Goal: Check status: Check status

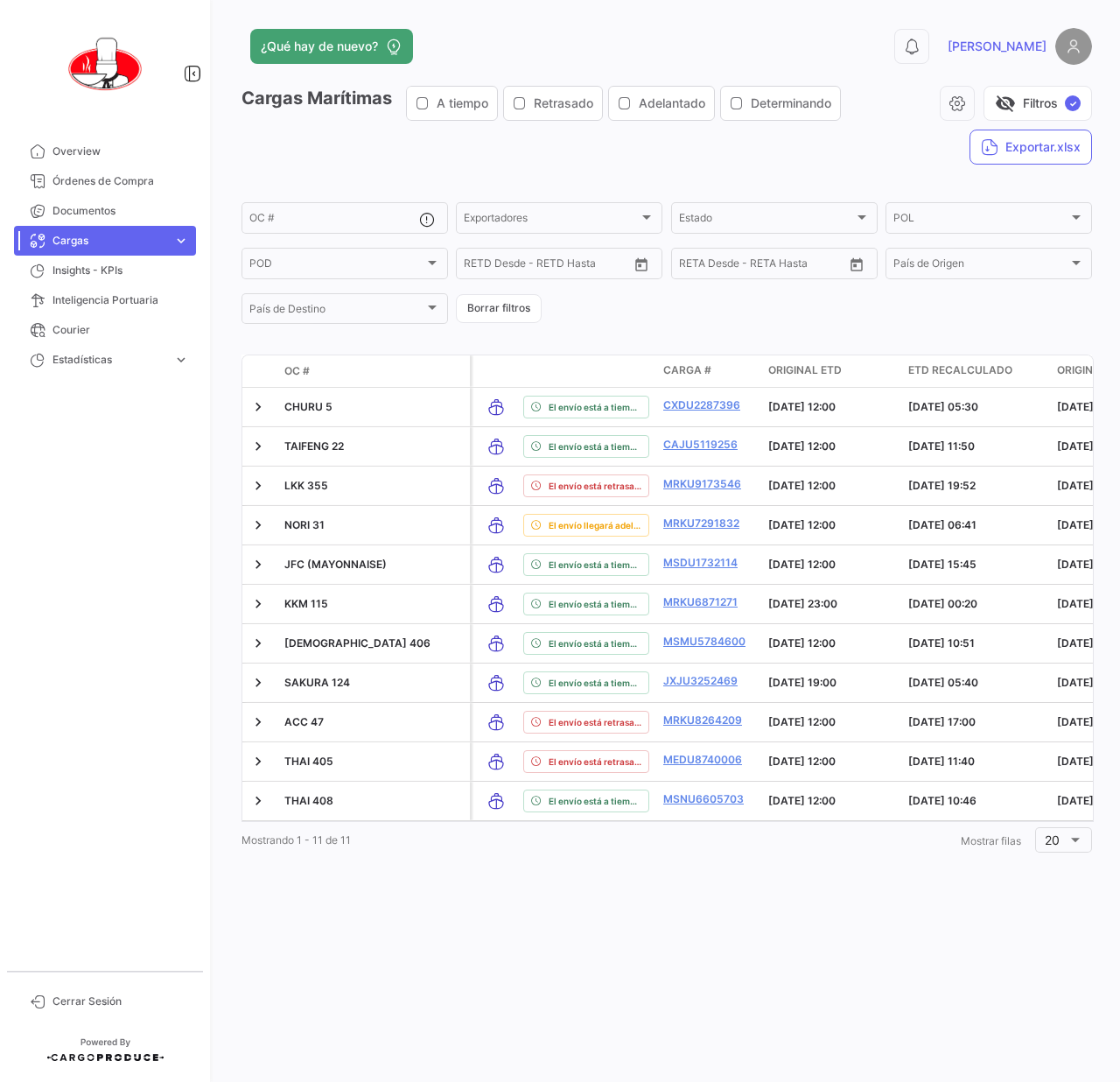
drag, startPoint x: 0, startPoint y: 0, endPoint x: 613, endPoint y: 47, distance: 614.8
click at [613, 47] on div "¿Qué hay de nuevo?" at bounding box center [475, 46] width 468 height 35
click at [662, 36] on div "¿Qué hay de nuevo?" at bounding box center [475, 46] width 468 height 35
click at [127, 241] on span "Cargas" at bounding box center [109, 241] width 113 height 16
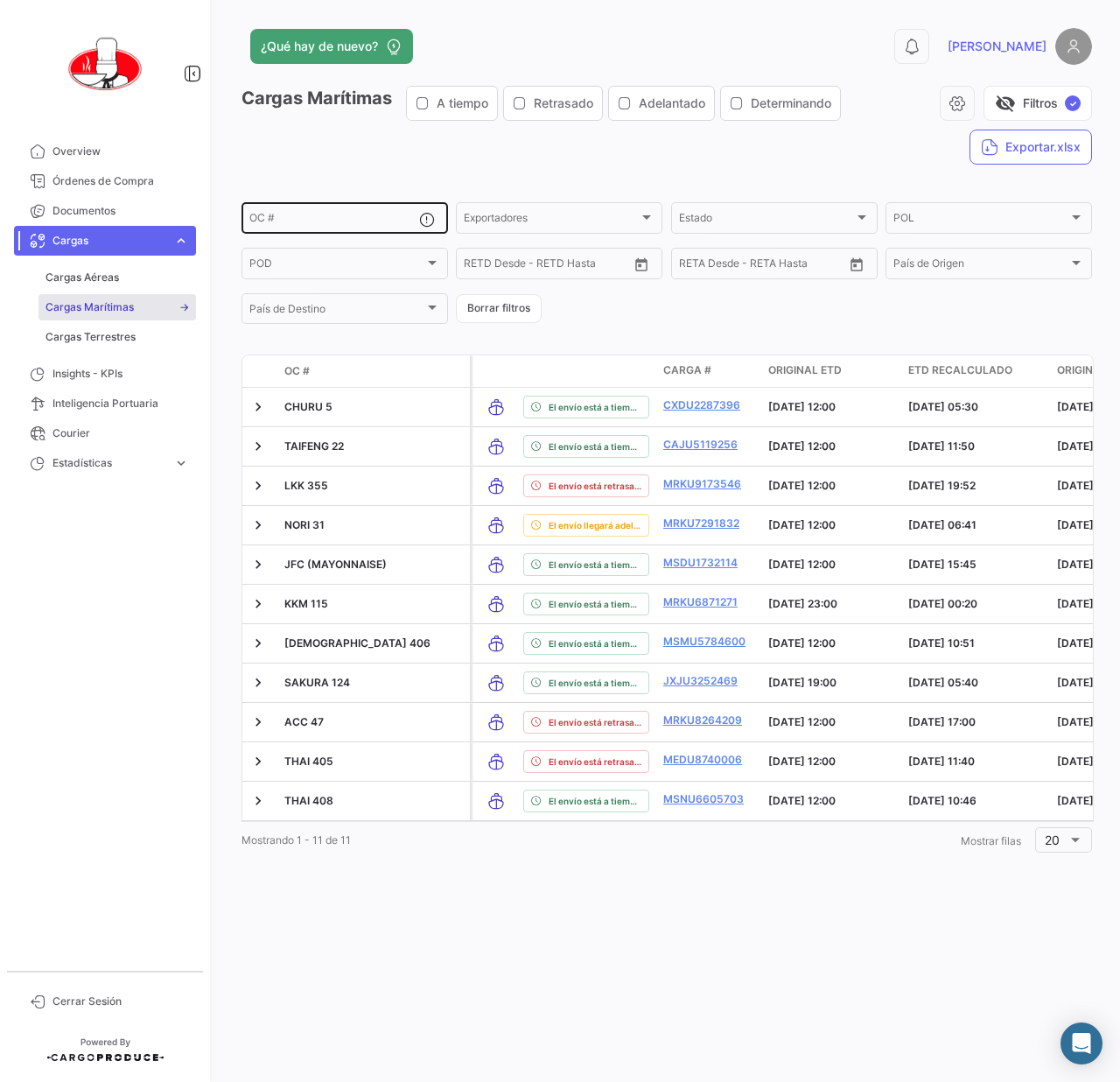
click at [319, 225] on input "OC #" at bounding box center [334, 221] width 170 height 13
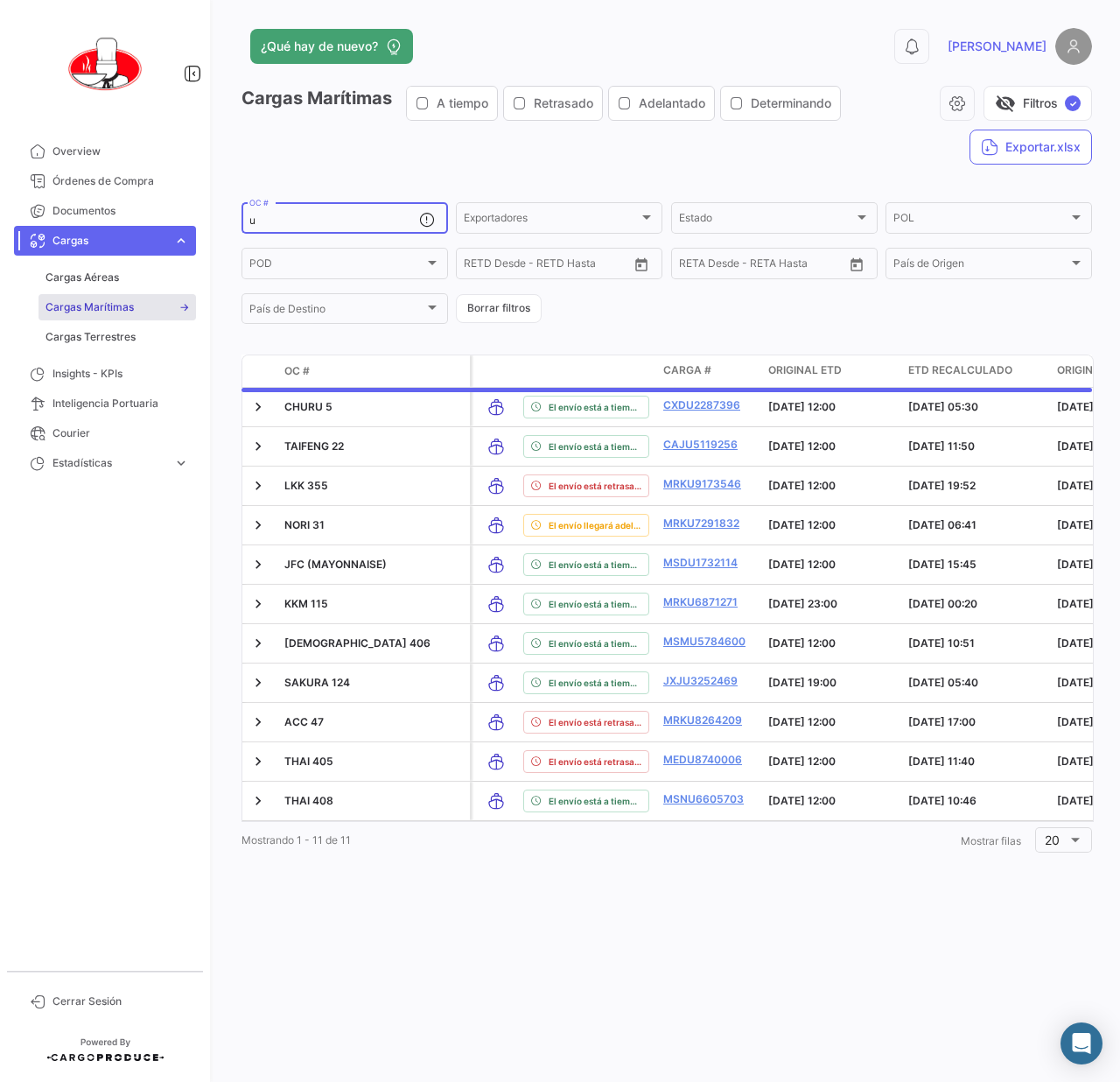
type input "uc"
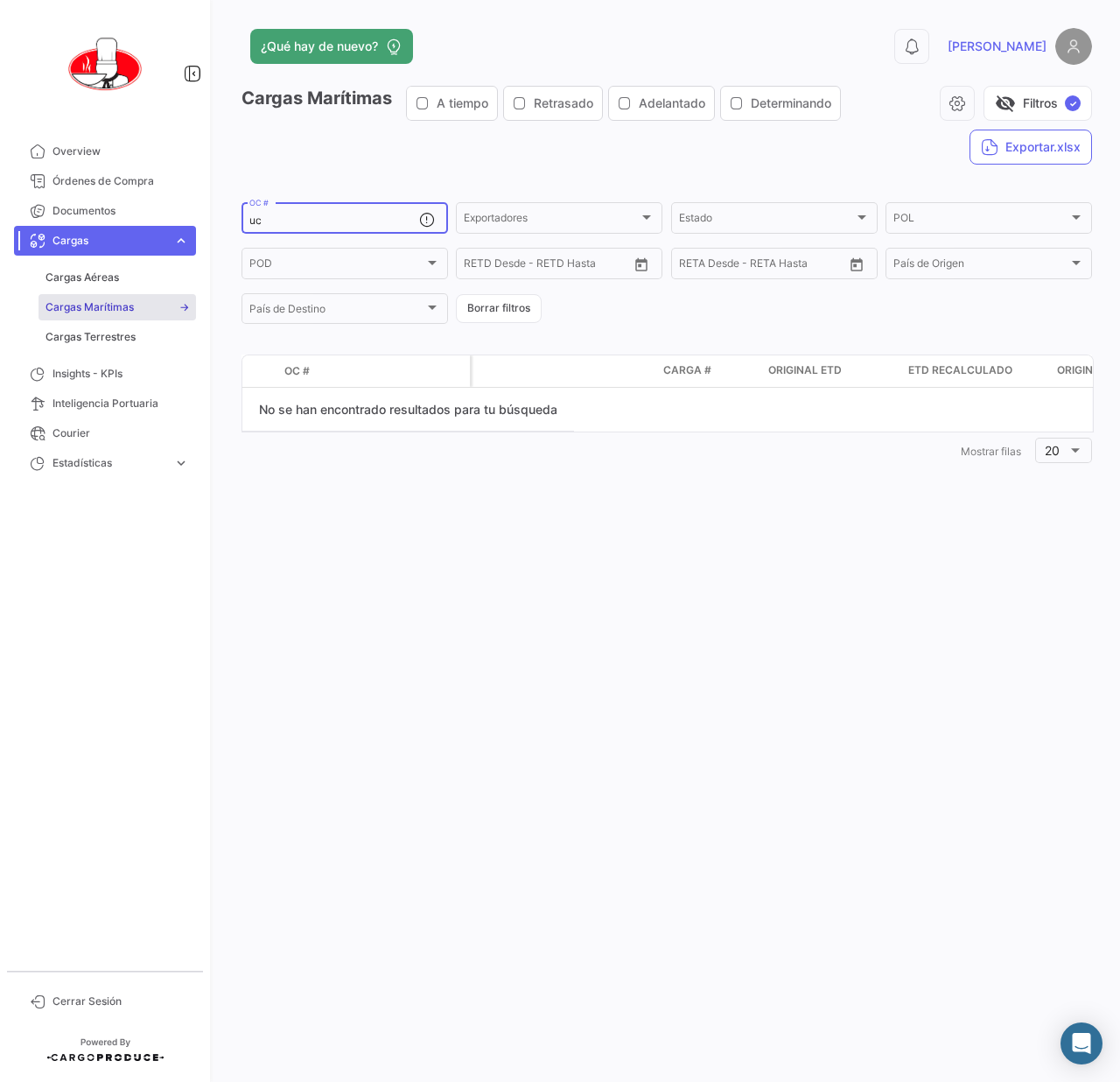
drag, startPoint x: 317, startPoint y: 222, endPoint x: 151, endPoint y: 226, distance: 166.0
click at [151, 226] on mat-sidenav-container "Overview Órdenes de Compra Documentos Cargas expand_more Cargas Aéreas Cargas M…" at bounding box center [560, 541] width 1120 height 1082
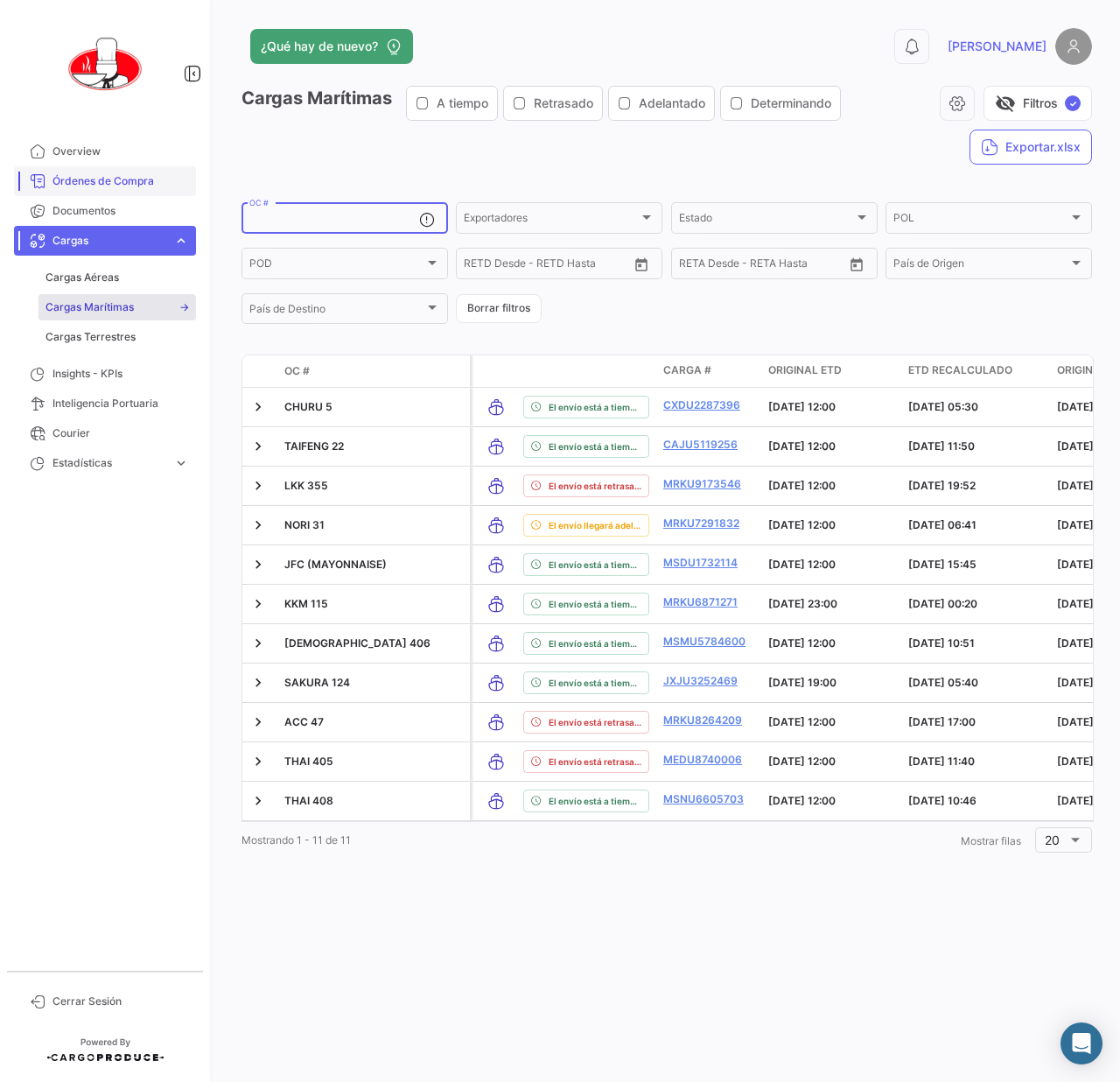
click at [117, 186] on span "Órdenes de Compra" at bounding box center [121, 181] width 137 height 16
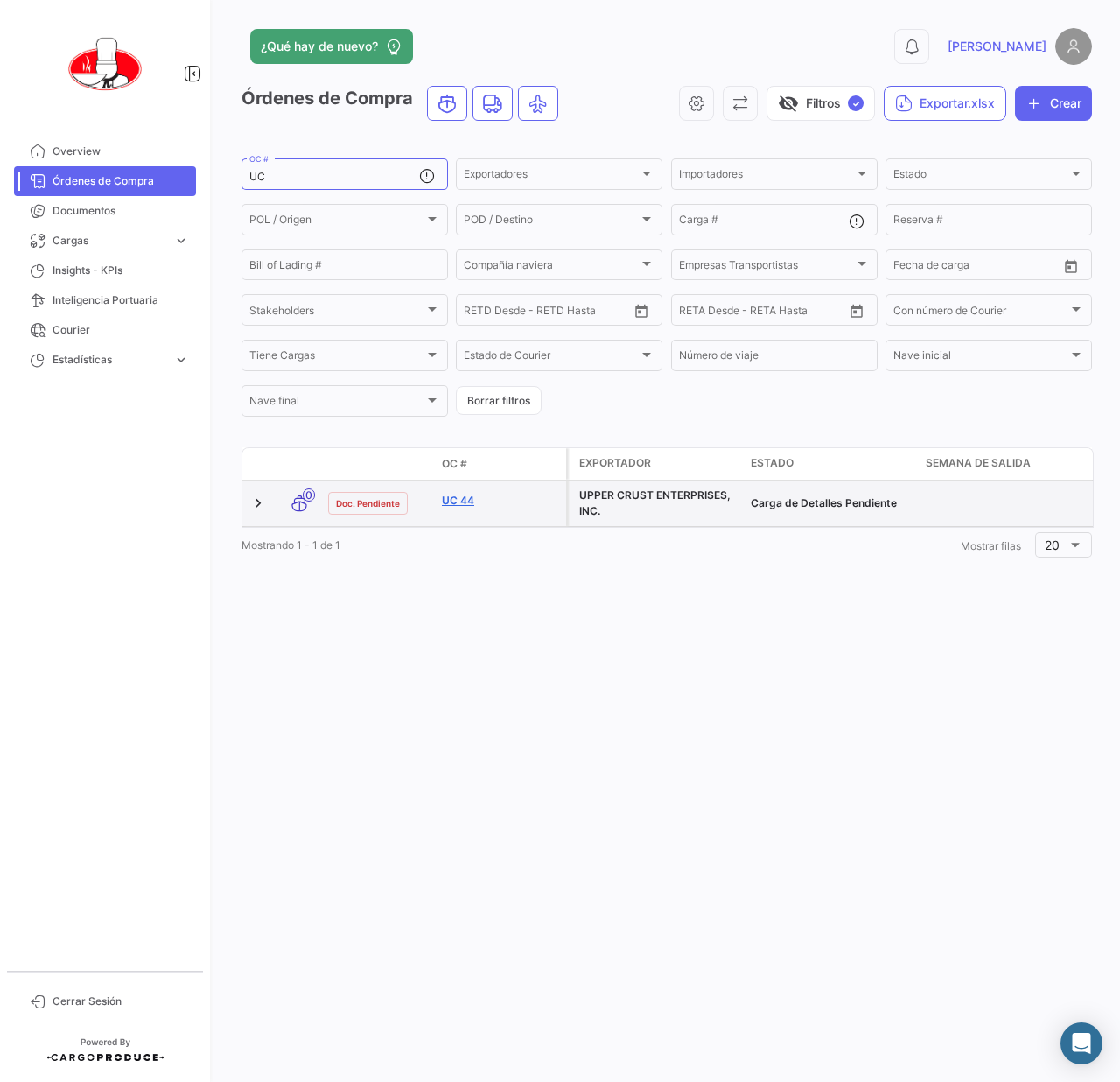
click at [522, 506] on link "UC 44" at bounding box center [500, 501] width 117 height 16
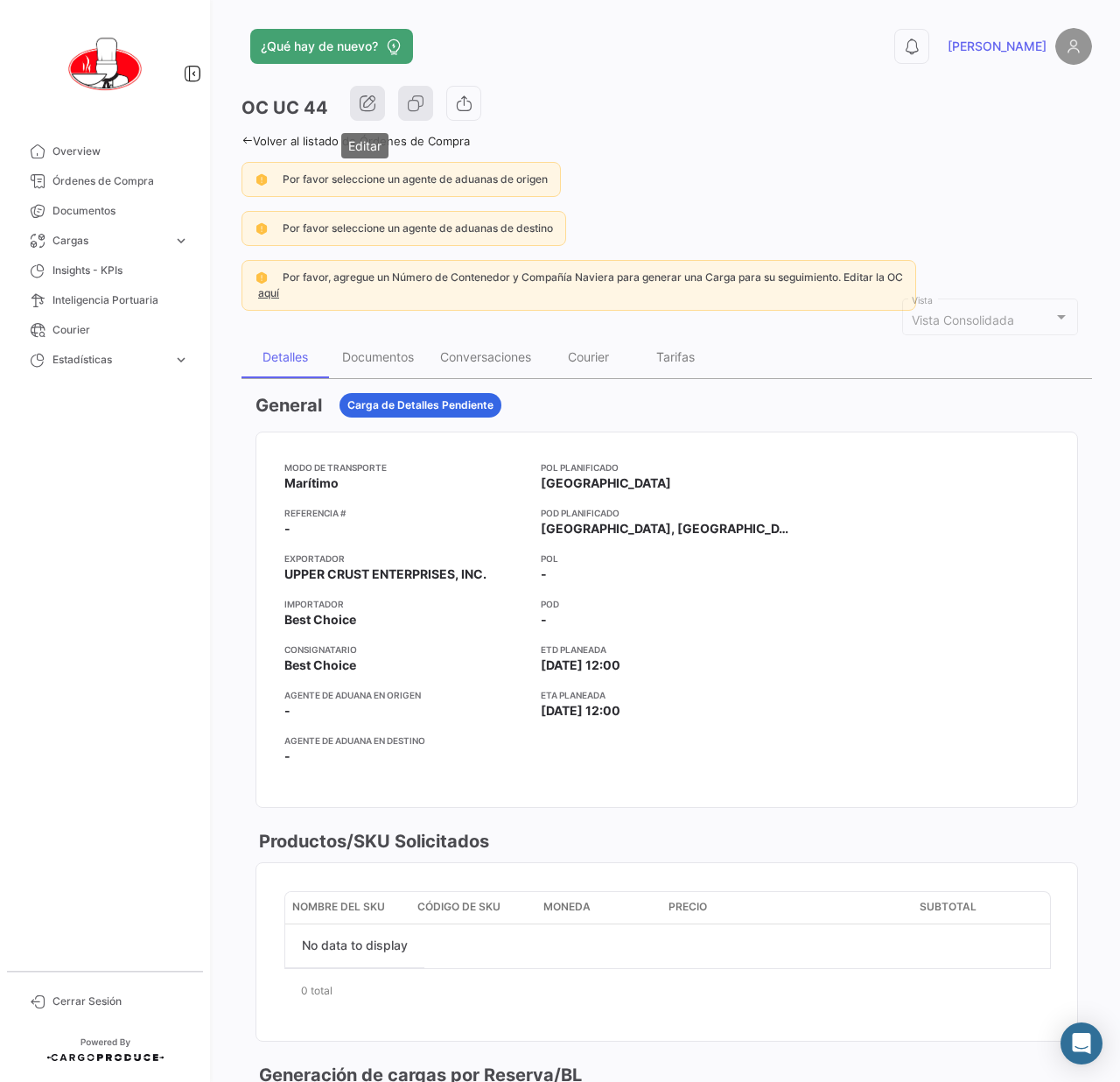
click at [365, 104] on icon "button" at bounding box center [368, 104] width 18 height 18
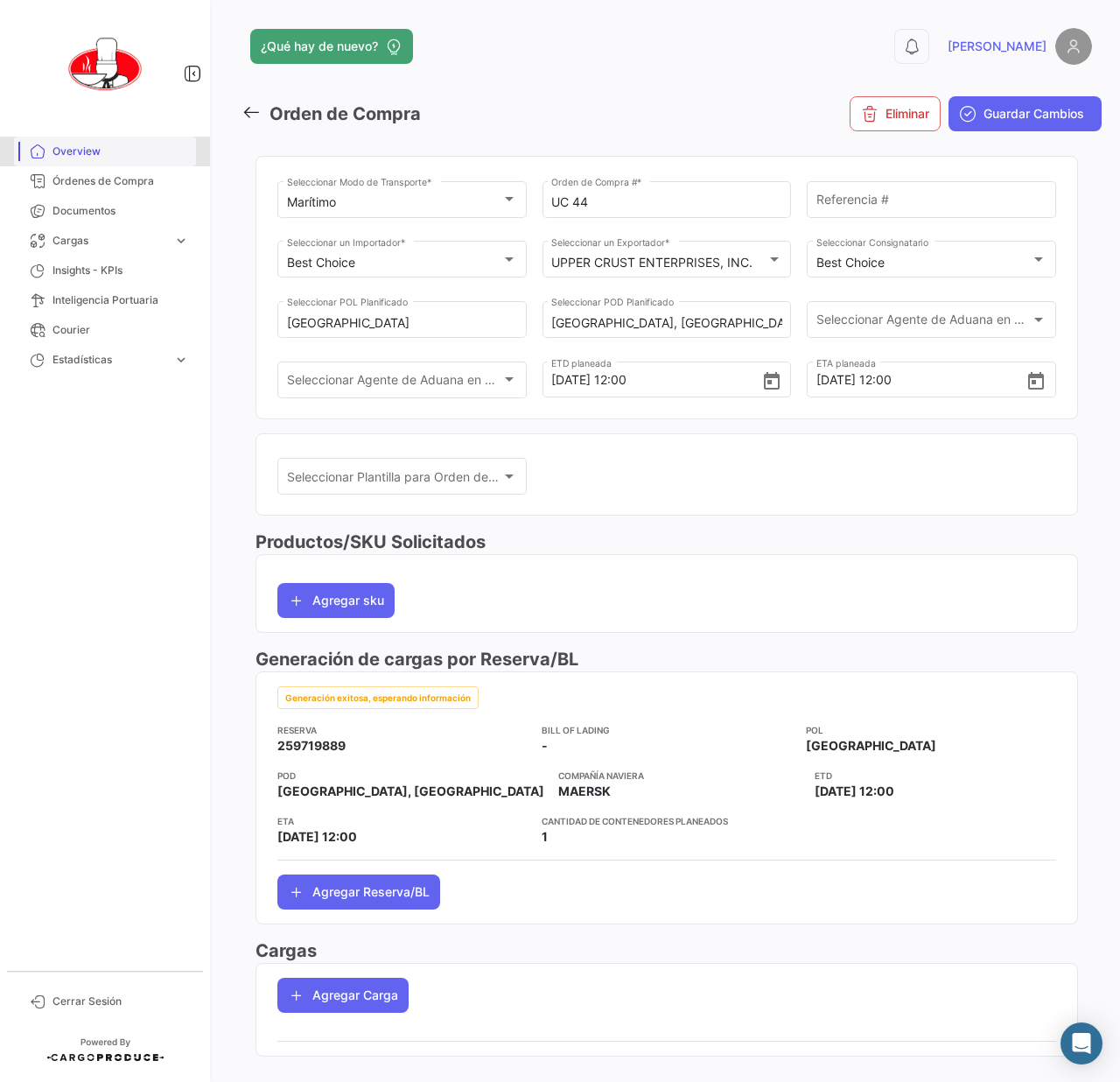
click at [100, 155] on span "Overview" at bounding box center [121, 152] width 137 height 16
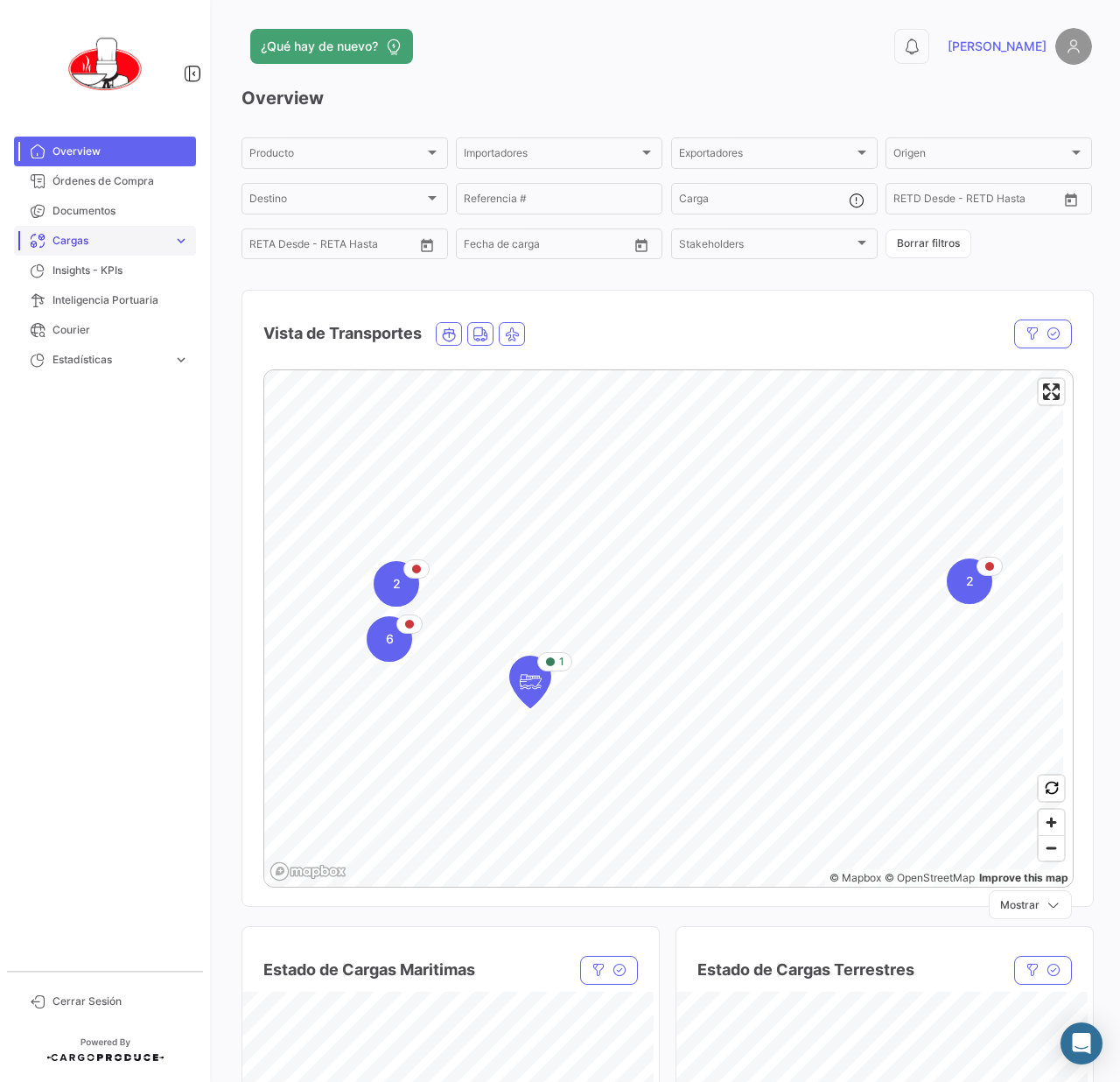
click at [108, 241] on span "Cargas" at bounding box center [109, 241] width 113 height 16
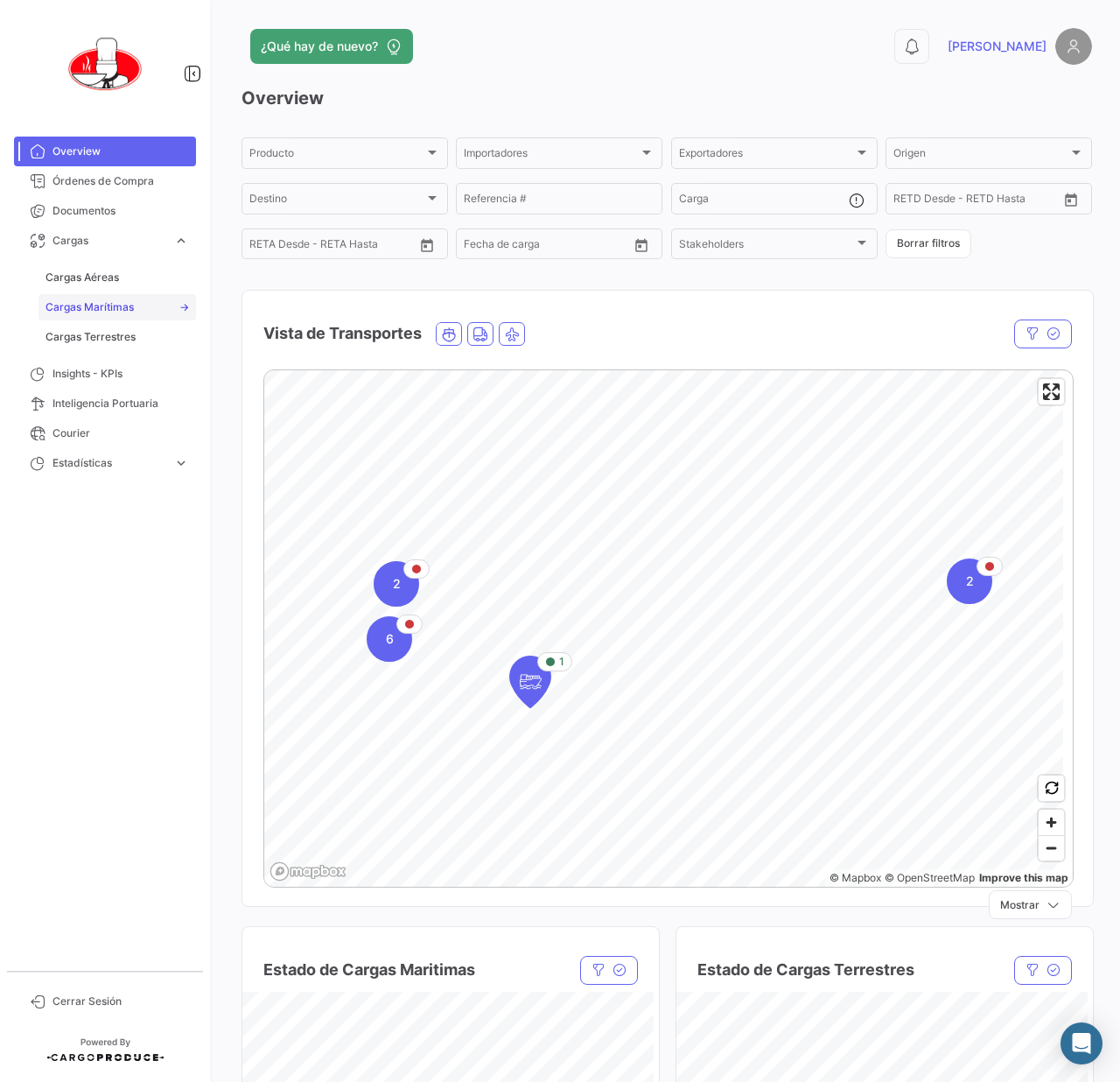
click at [102, 310] on span "Cargas Marítimas" at bounding box center [89, 307] width 88 height 16
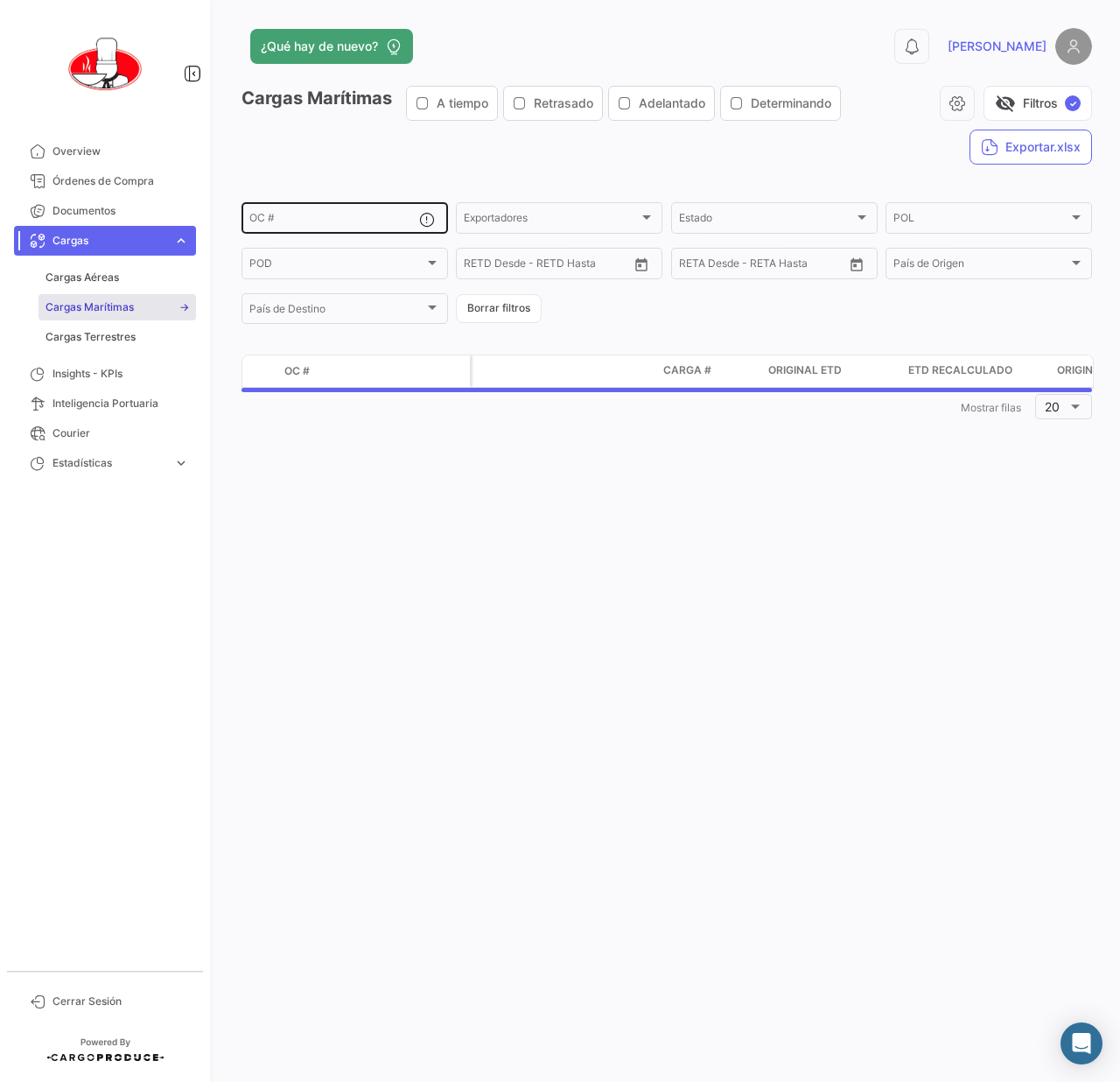
click at [330, 217] on input "OC #" at bounding box center [334, 221] width 170 height 13
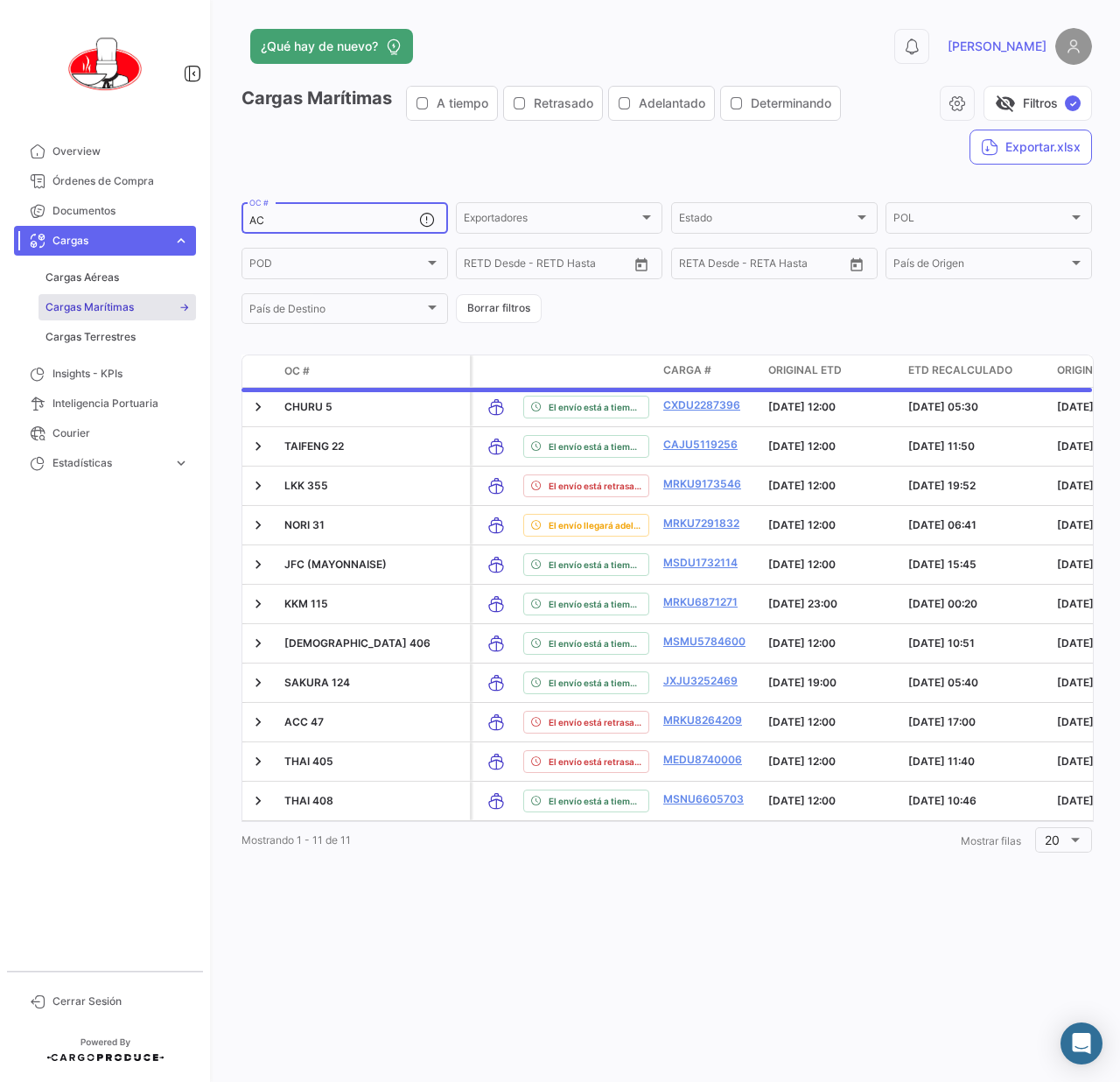
type input "ACC"
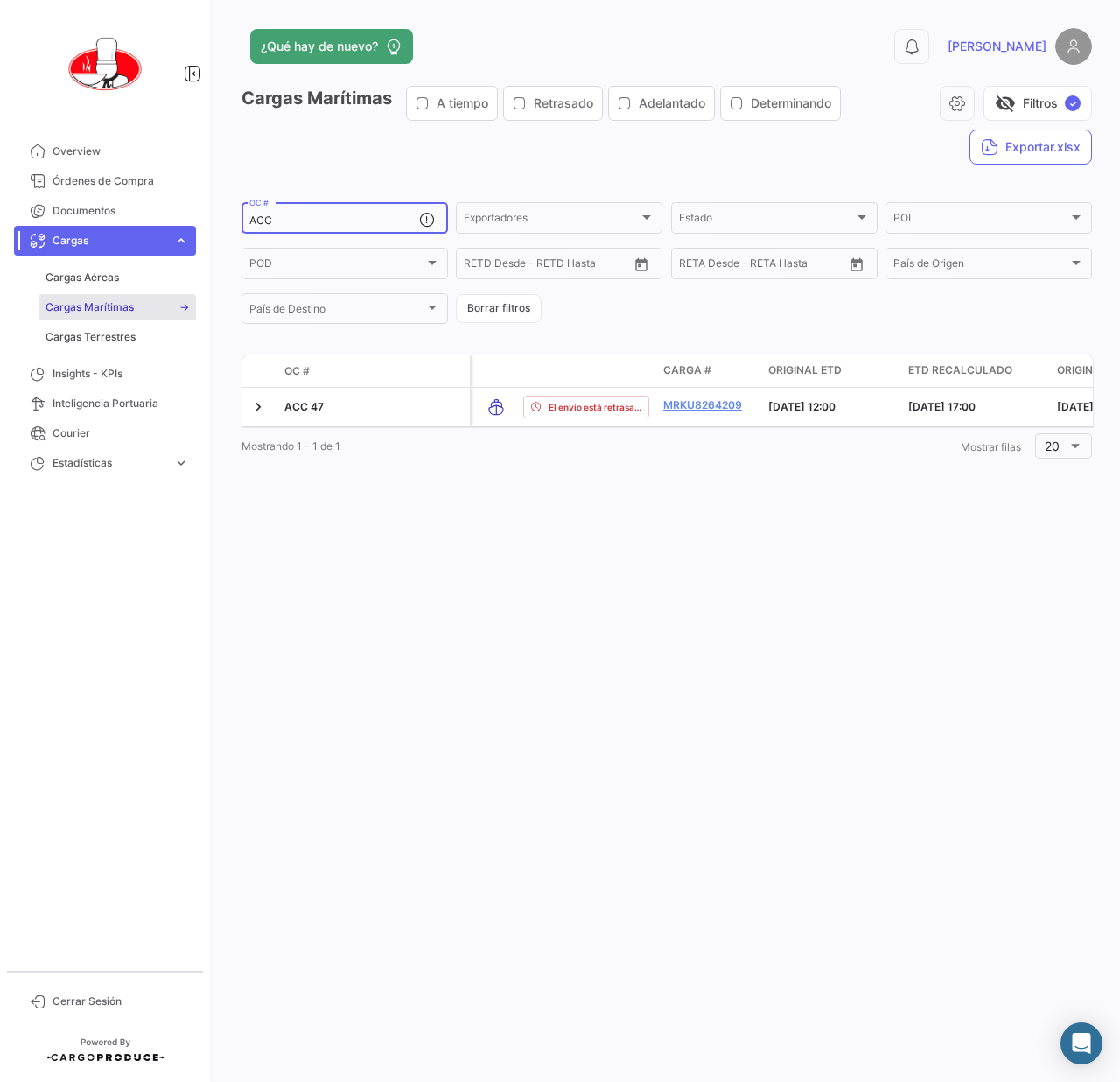
drag, startPoint x: 338, startPoint y: 218, endPoint x: 222, endPoint y: 221, distance: 116.0
click at [222, 221] on div "¿Qué hay de nuevo? 0 [PERSON_NAME] Cargas Marítimas A tiempo Retrasado Adelanta…" at bounding box center [666, 541] width 907 height 1082
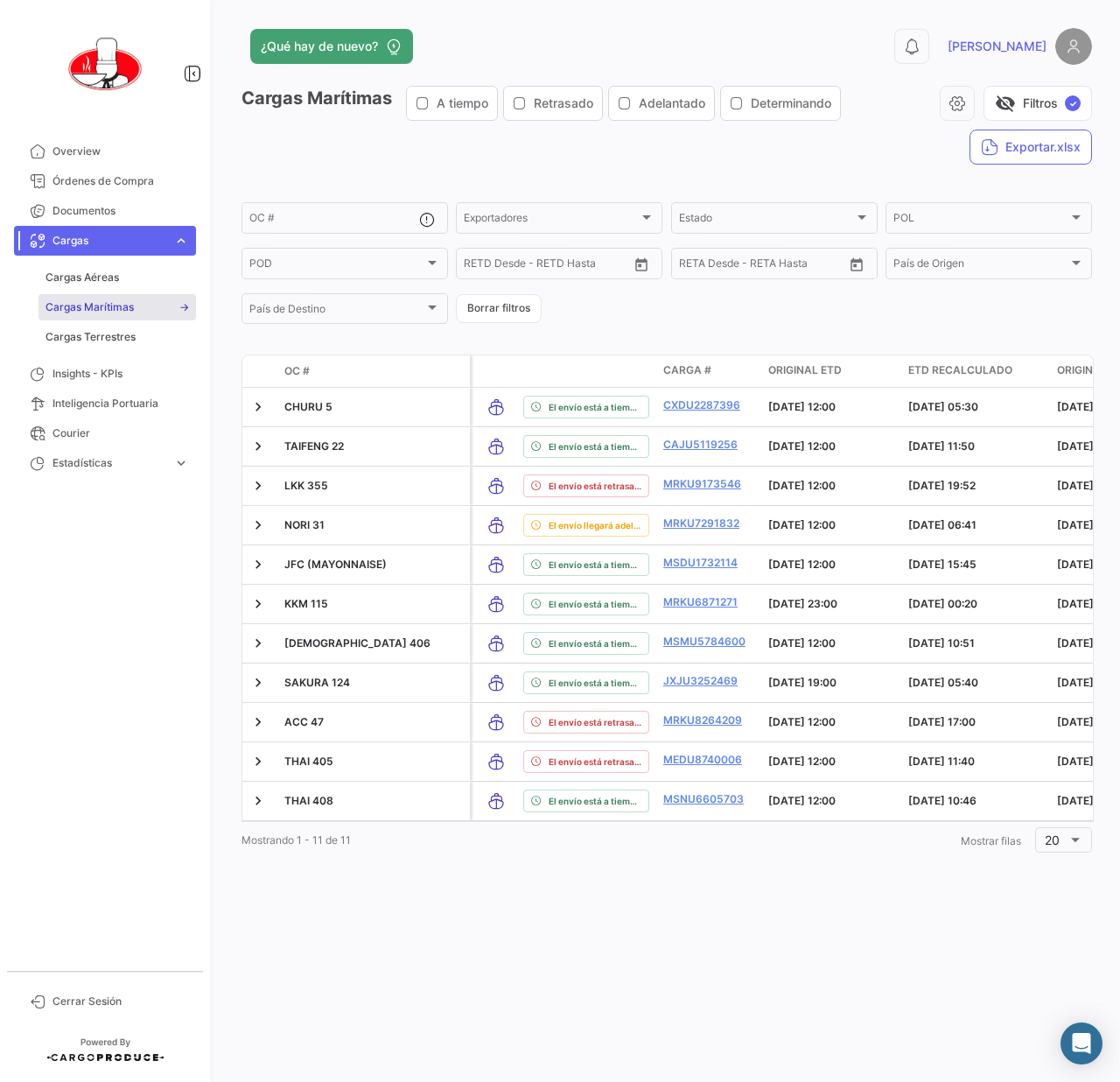
click at [564, 127] on div "Cargas Marítimas A tiempo Retrasado Adelantado Determinando visibility_off Filt…" at bounding box center [666, 132] width 850 height 93
click at [123, 179] on span "Órdenes de Compra" at bounding box center [121, 181] width 137 height 16
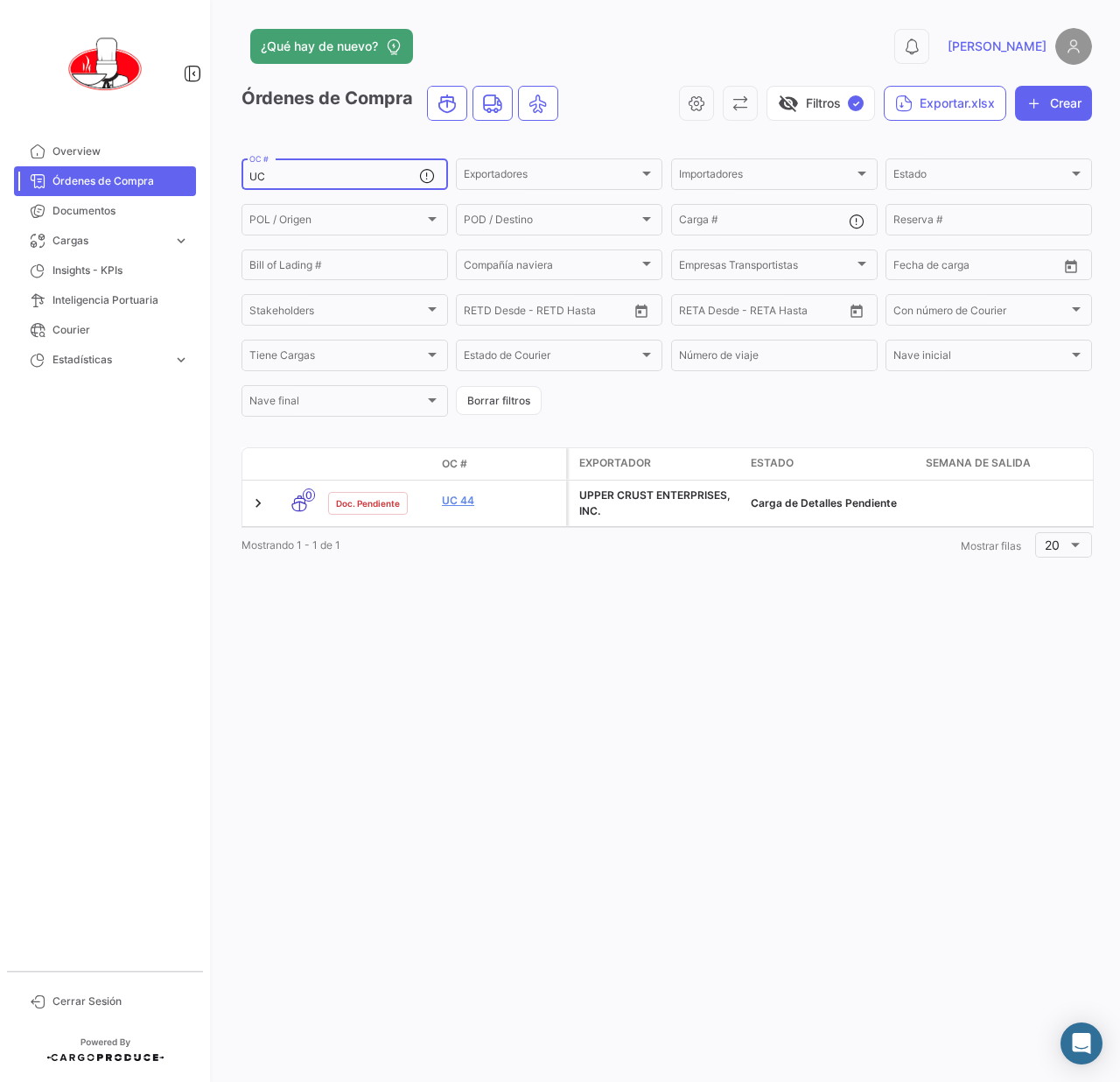
drag, startPoint x: 330, startPoint y: 182, endPoint x: 196, endPoint y: 190, distance: 134.2
click at [196, 190] on mat-sidenav-container "Overview Órdenes de Compra Documentos Cargas expand_more Cargas Aéreas Cargas M…" at bounding box center [560, 541] width 1120 height 1082
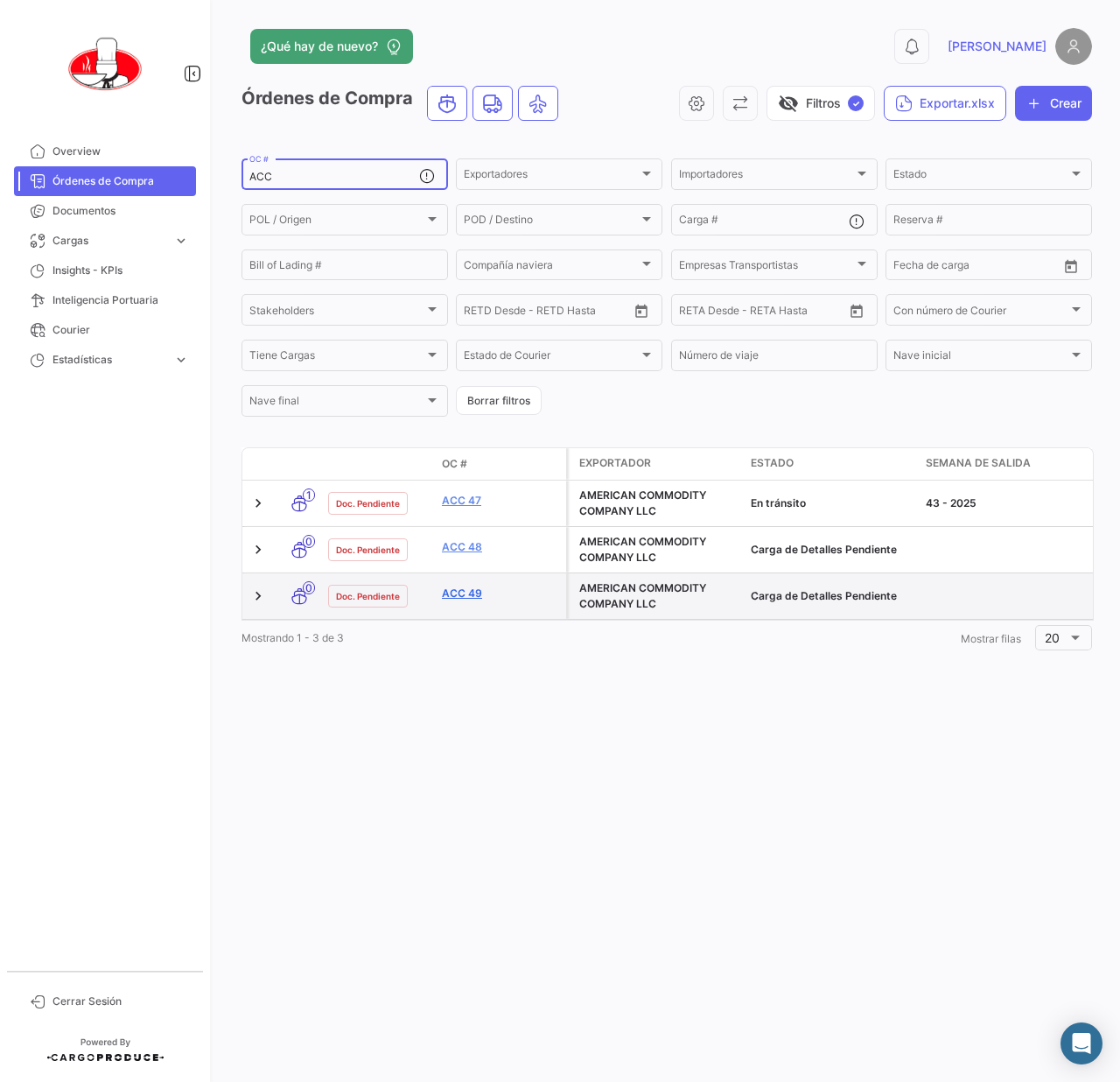
type input "ACC"
click at [492, 600] on link "ACC 49" at bounding box center [500, 593] width 117 height 16
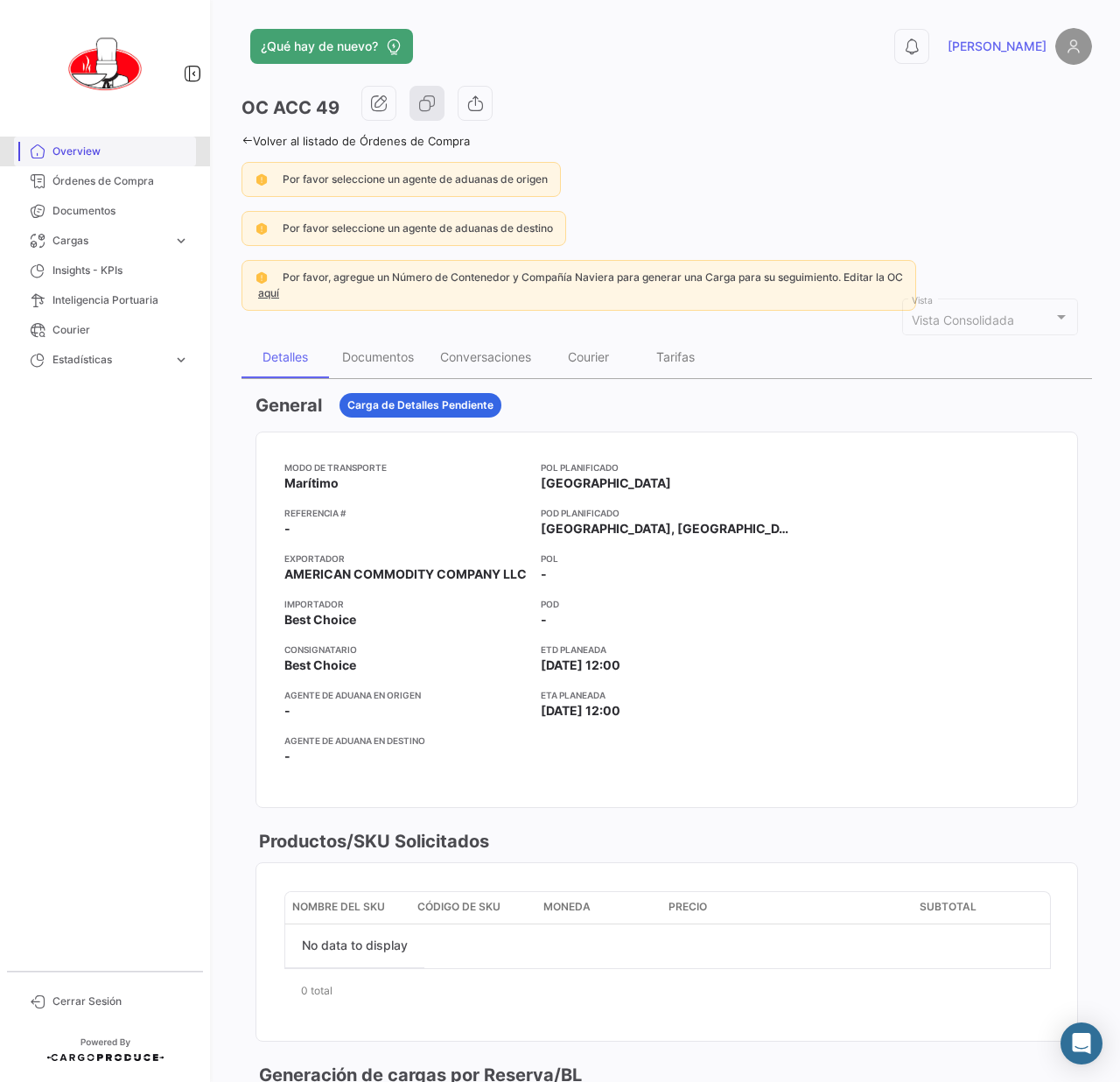
click at [89, 155] on span "Overview" at bounding box center [121, 152] width 137 height 16
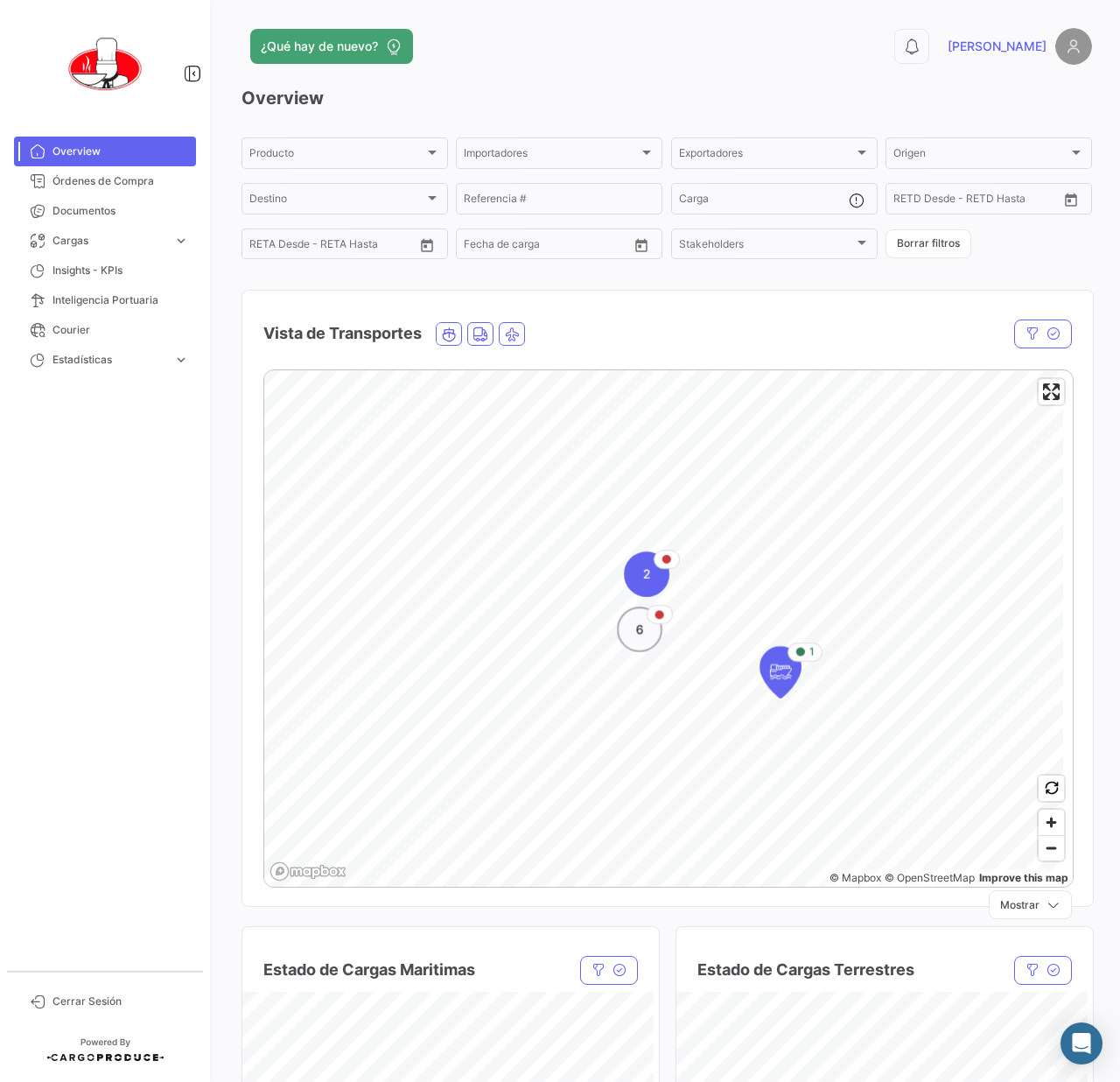
click at [637, 638] on span "6" at bounding box center [639, 630] width 8 height 18
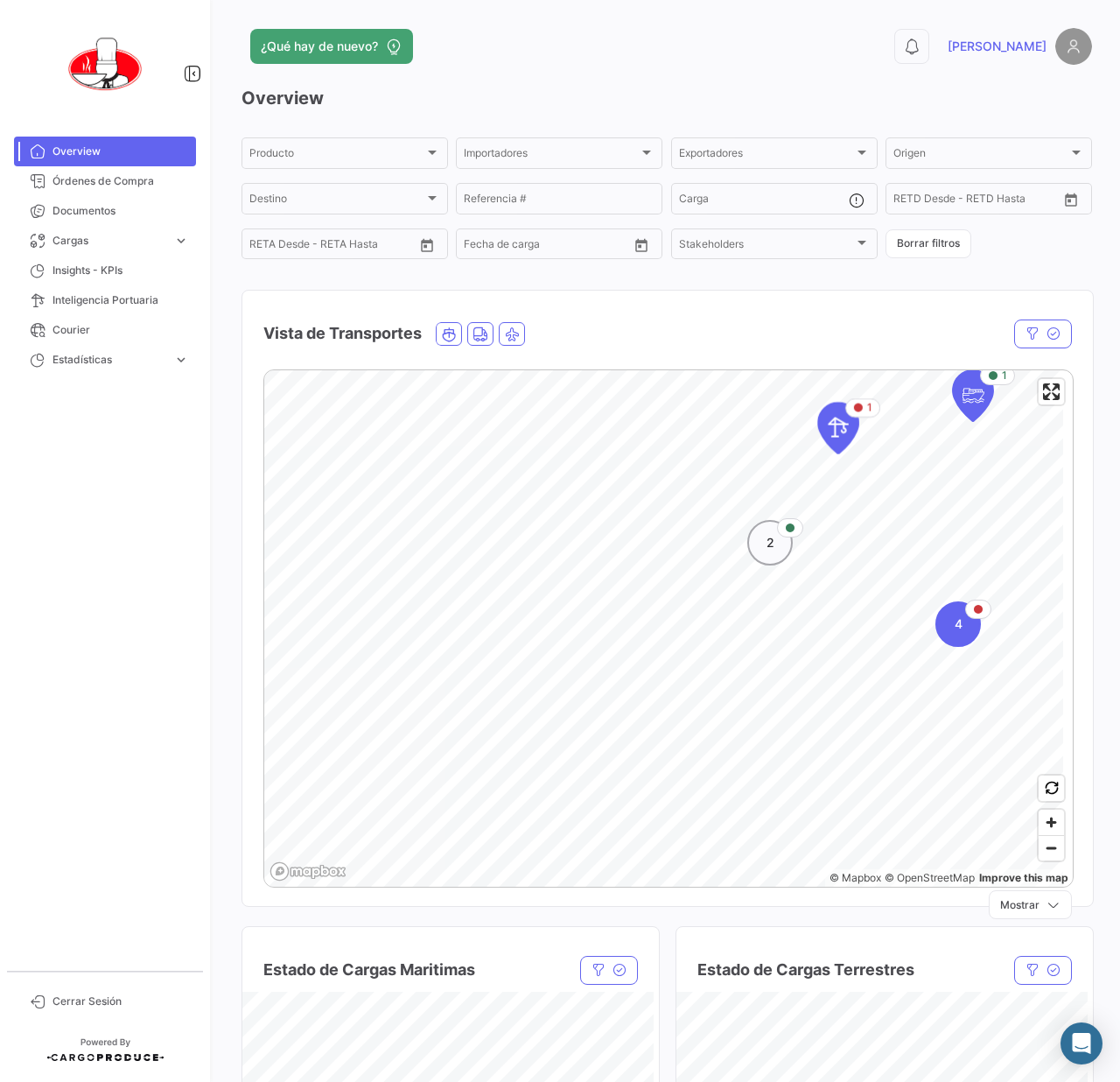
click at [756, 561] on div "2" at bounding box center [770, 542] width 46 height 46
click at [627, 370] on div "1 1" at bounding box center [668, 370] width 808 height 0
click at [611, 568] on icon "Map marker" at bounding box center [606, 567] width 24 height 37
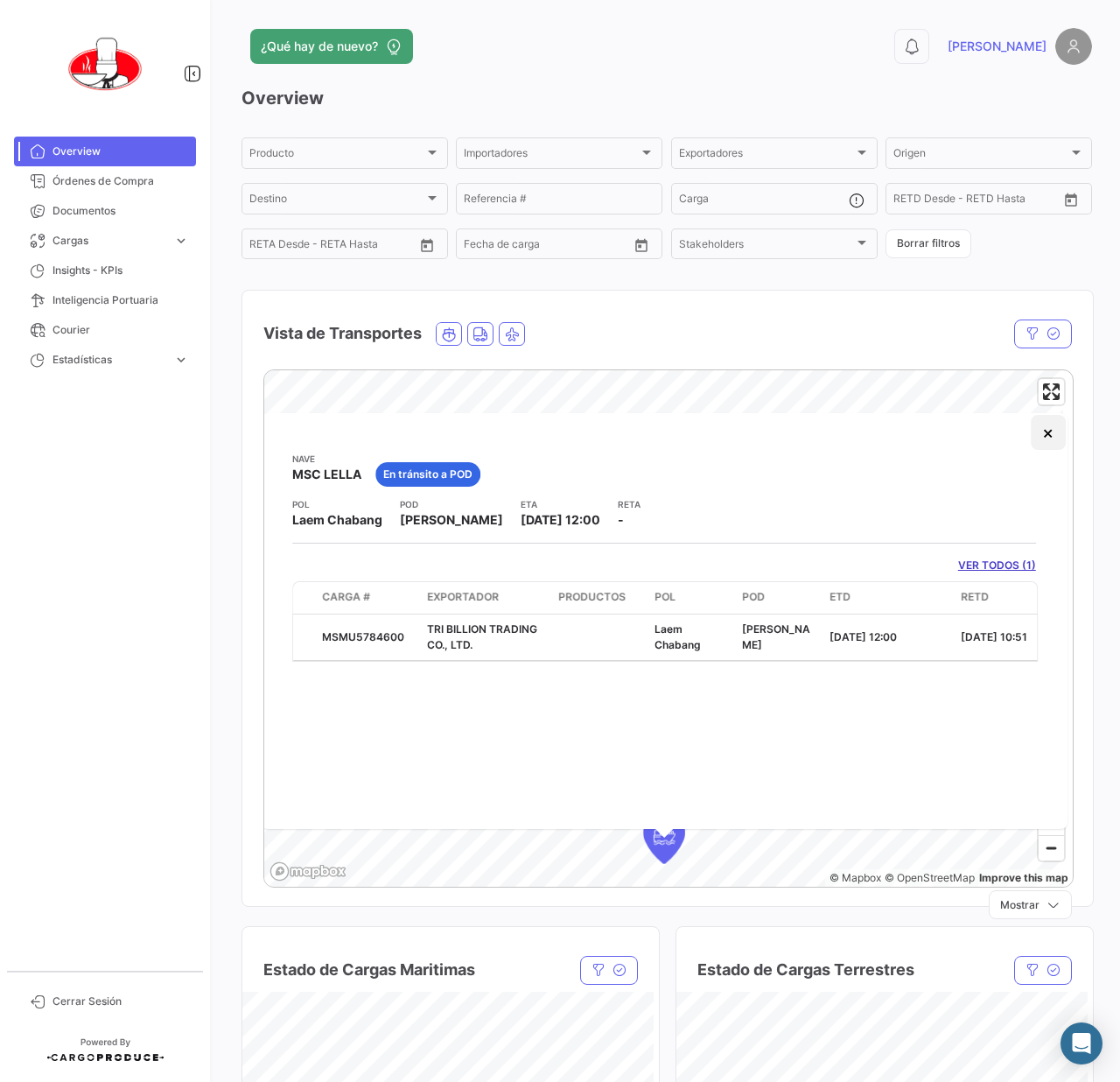
click at [1043, 435] on button "×" at bounding box center [1048, 432] width 35 height 35
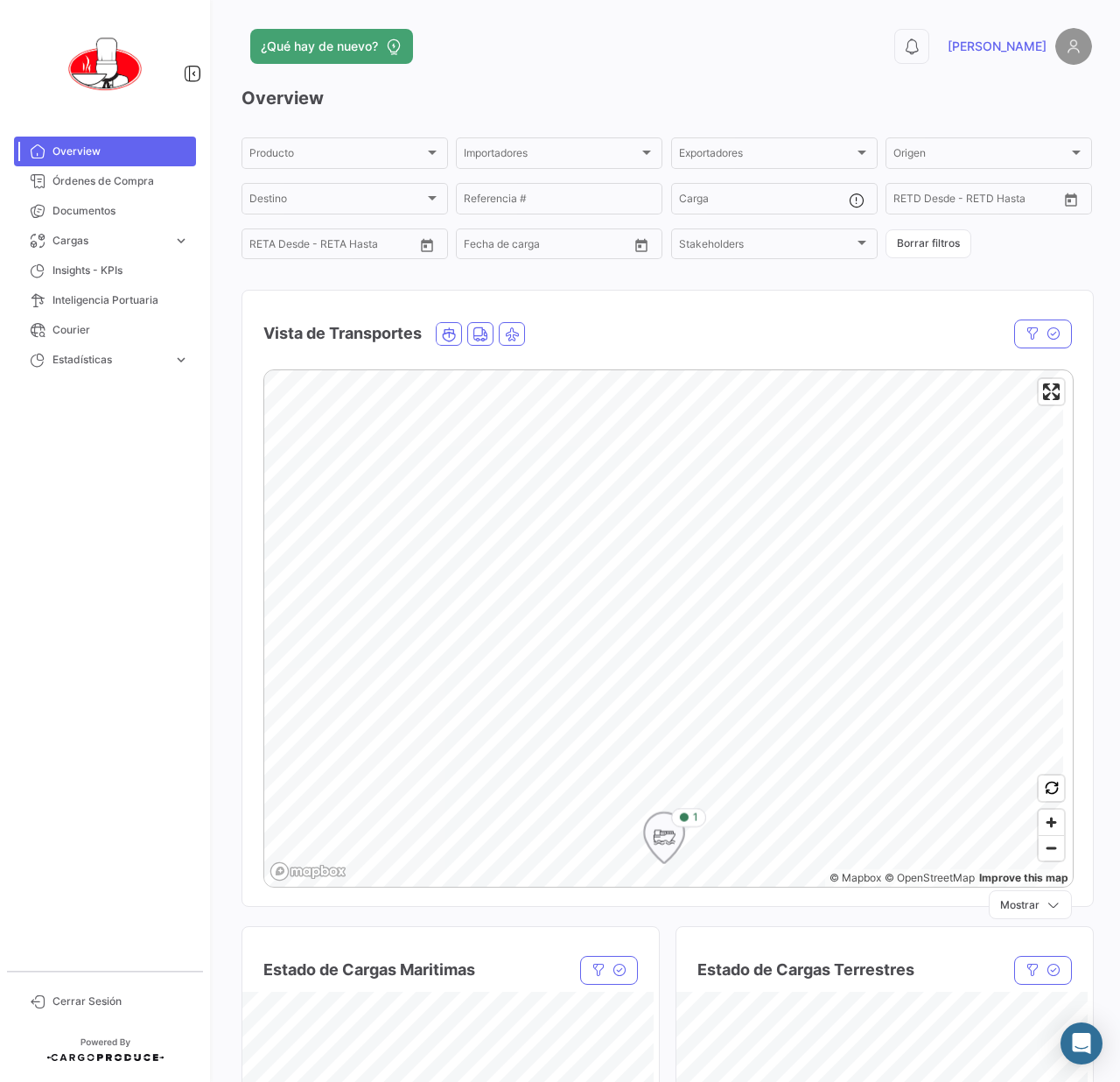
click at [653, 844] on div "1" at bounding box center [664, 837] width 42 height 53
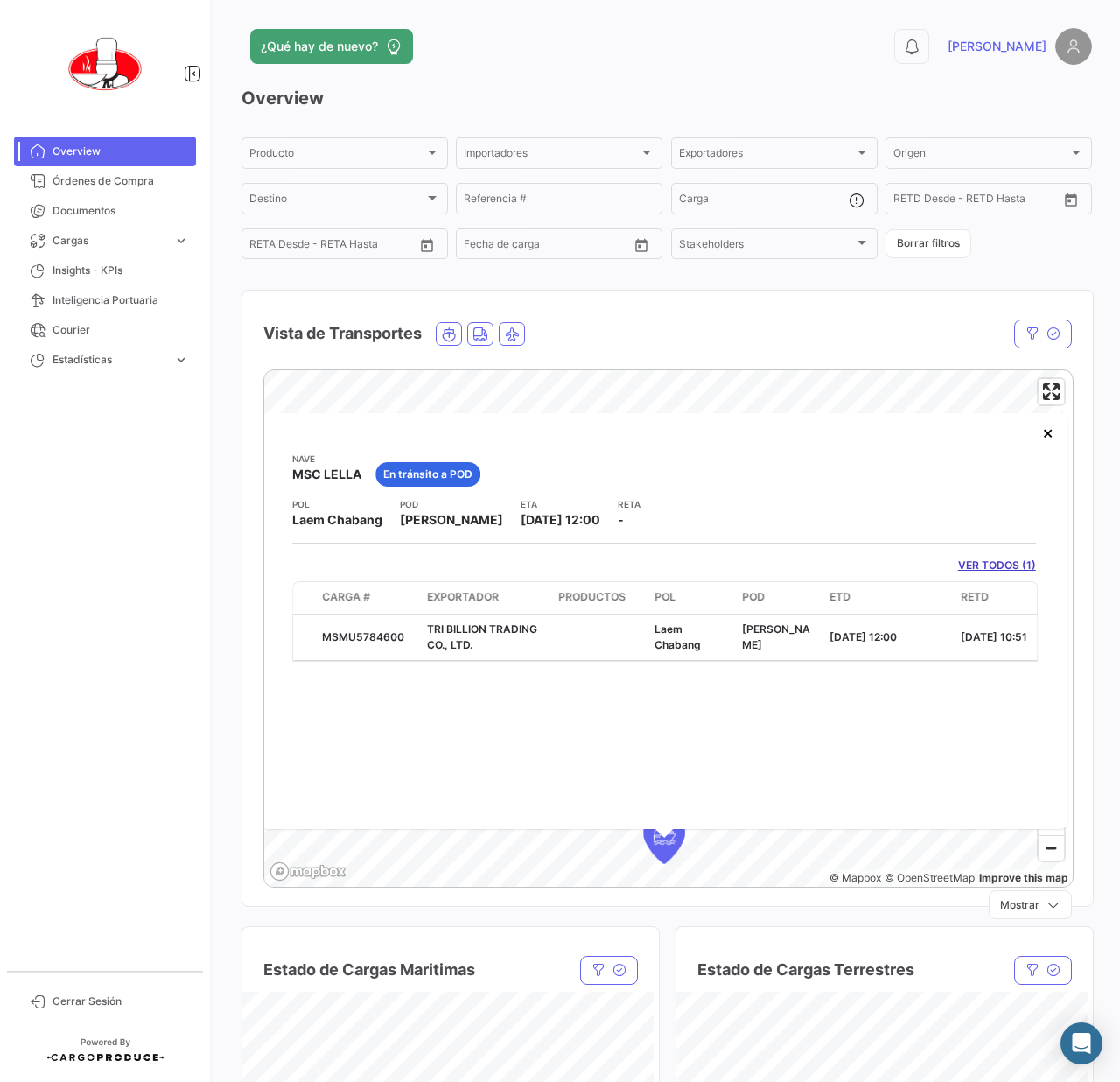
click at [917, 691] on div "Nave MSC [PERSON_NAME] En tránsito a POD POL Laem Chabang POD [PERSON_NAME] ETA…" at bounding box center [664, 620] width 807 height 415
click at [917, 662] on datatable-body "MSMU5784600 TRI BILLION TRADING CO., LTD. Laem Chabang [PERSON_NAME] [DATE] 12:…" at bounding box center [664, 638] width 746 height 47
click at [1041, 442] on button "×" at bounding box center [1048, 432] width 35 height 35
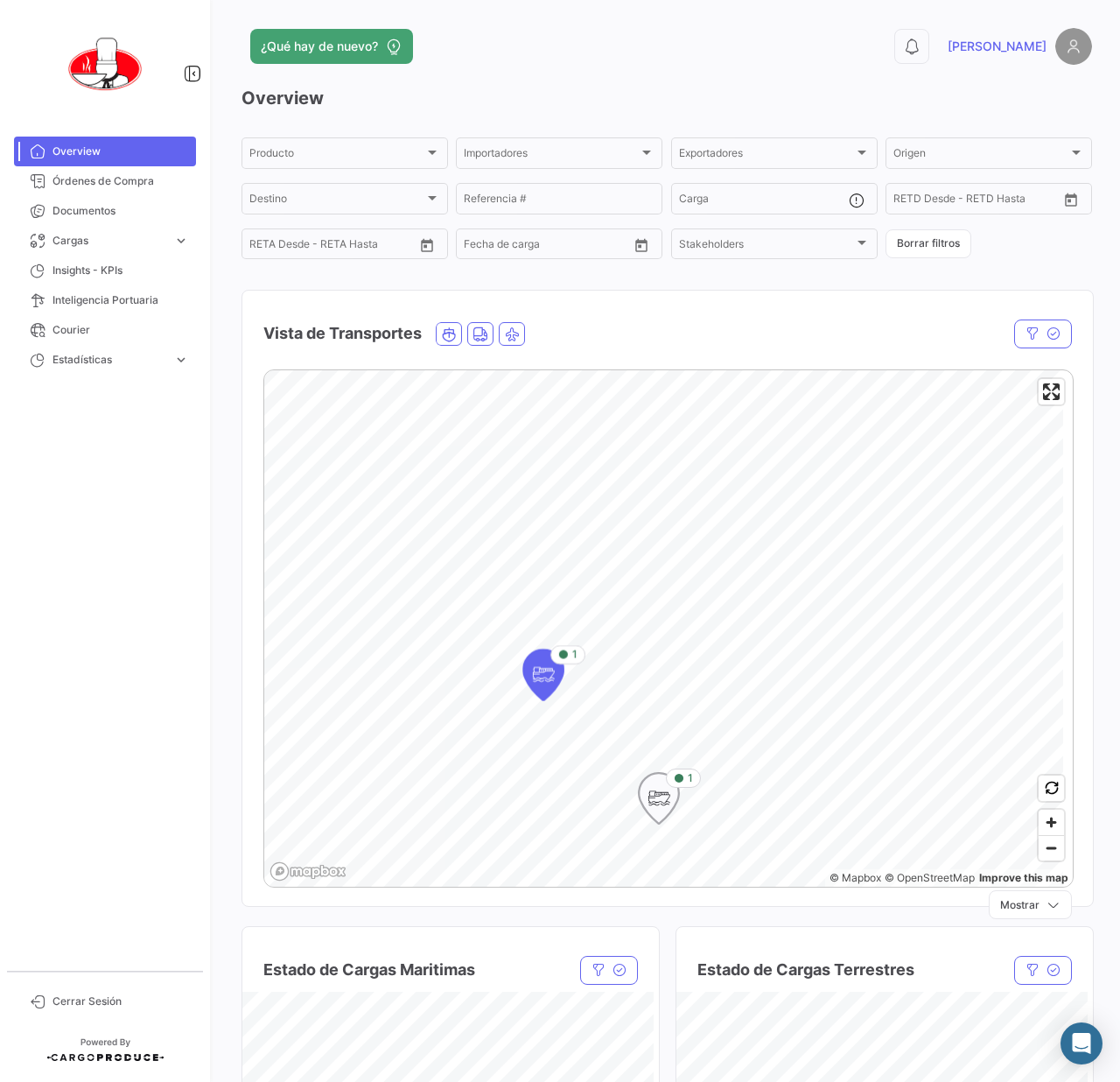
click at [646, 819] on icon "Map marker" at bounding box center [658, 798] width 42 height 53
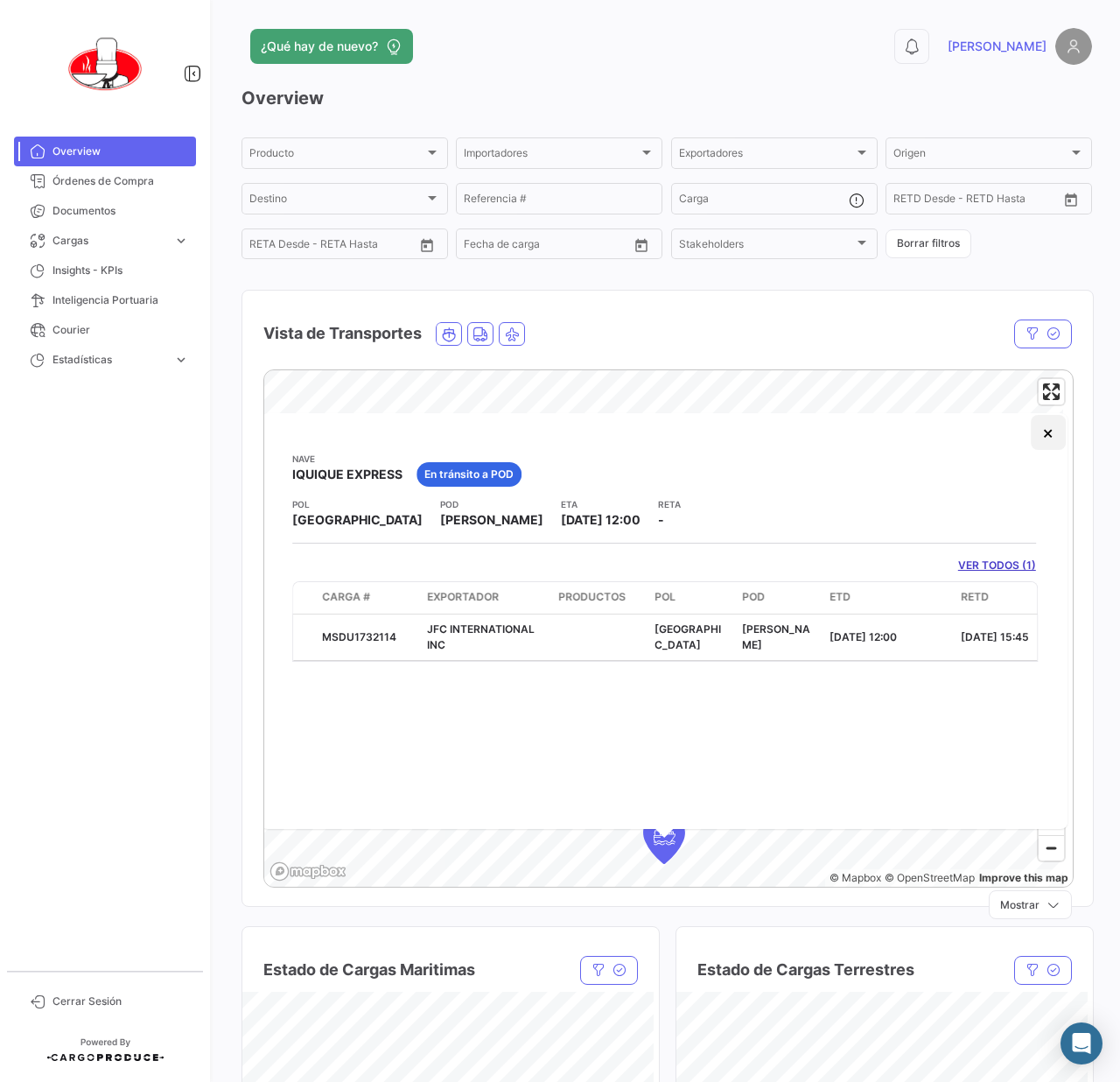
click at [1048, 440] on button "×" at bounding box center [1048, 432] width 35 height 35
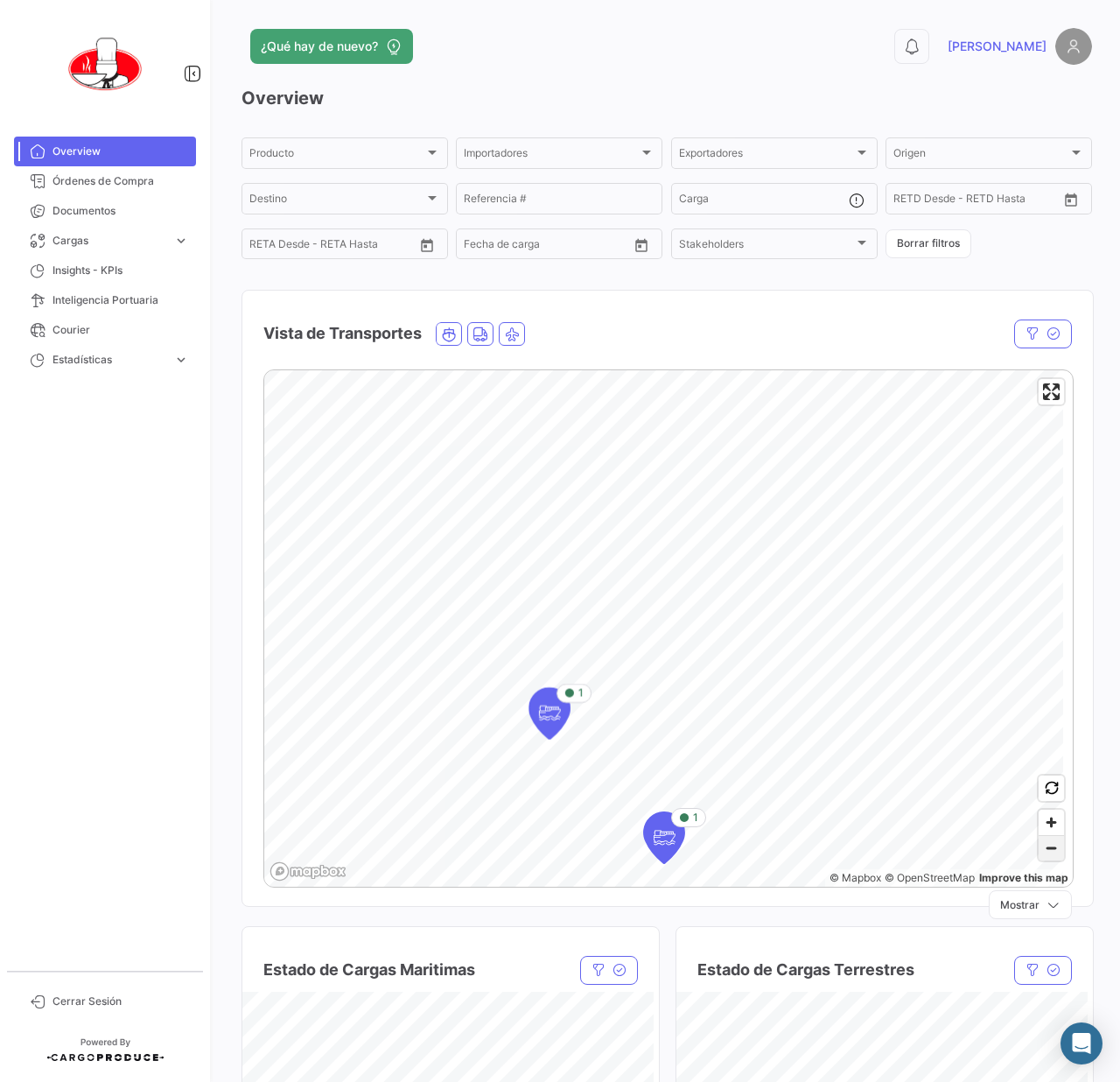
click at [1041, 847] on span "Zoom out" at bounding box center [1051, 848] width 25 height 24
click at [754, 1081] on html "Overview Órdenes de Compra Documentos Cargas expand_more Cargas Aéreas Cargas M…" at bounding box center [560, 541] width 1120 height 1082
click at [651, 653] on icon "Map marker" at bounding box center [644, 657] width 24 height 37
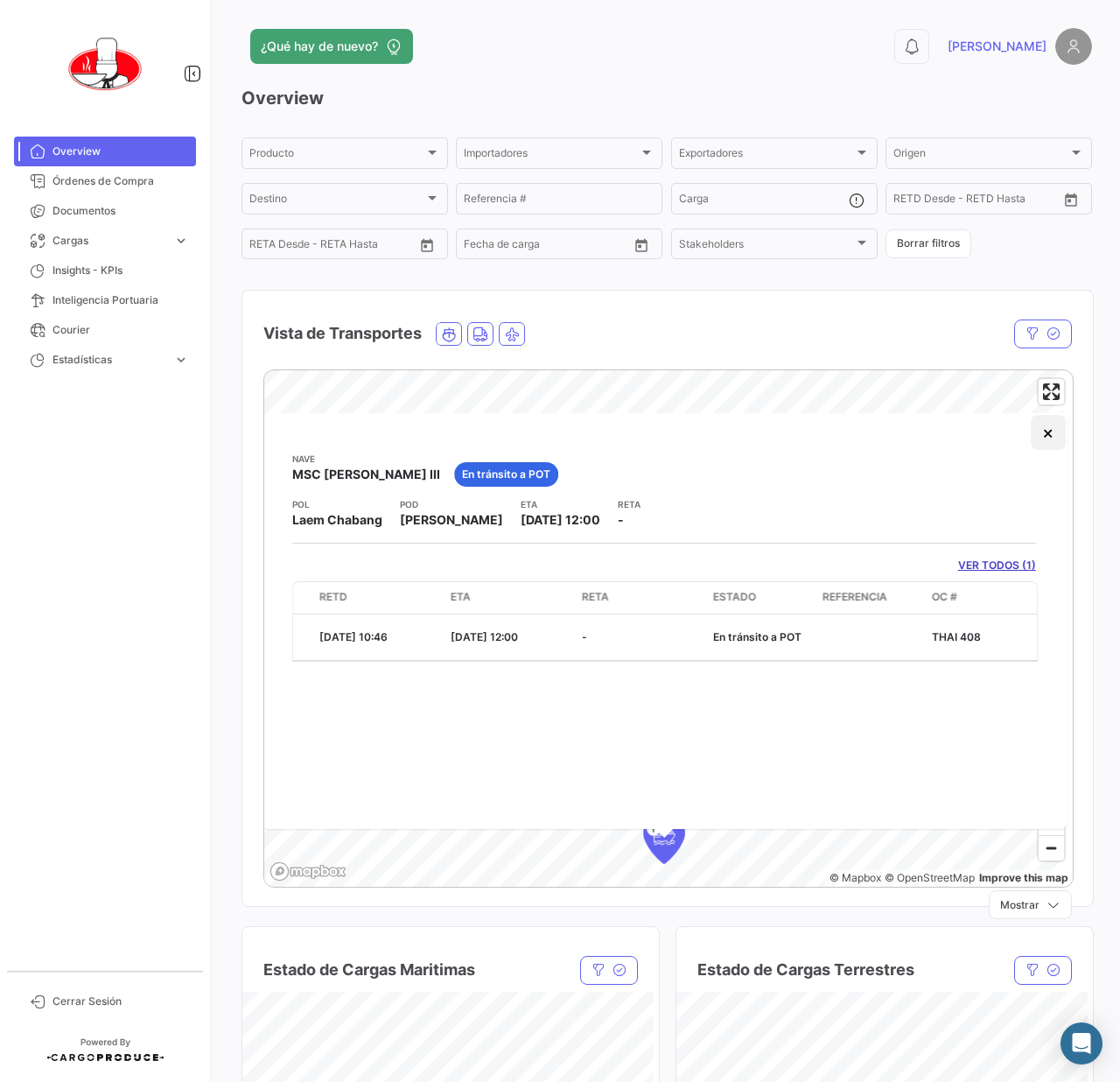
click at [1043, 445] on button "×" at bounding box center [1048, 432] width 35 height 35
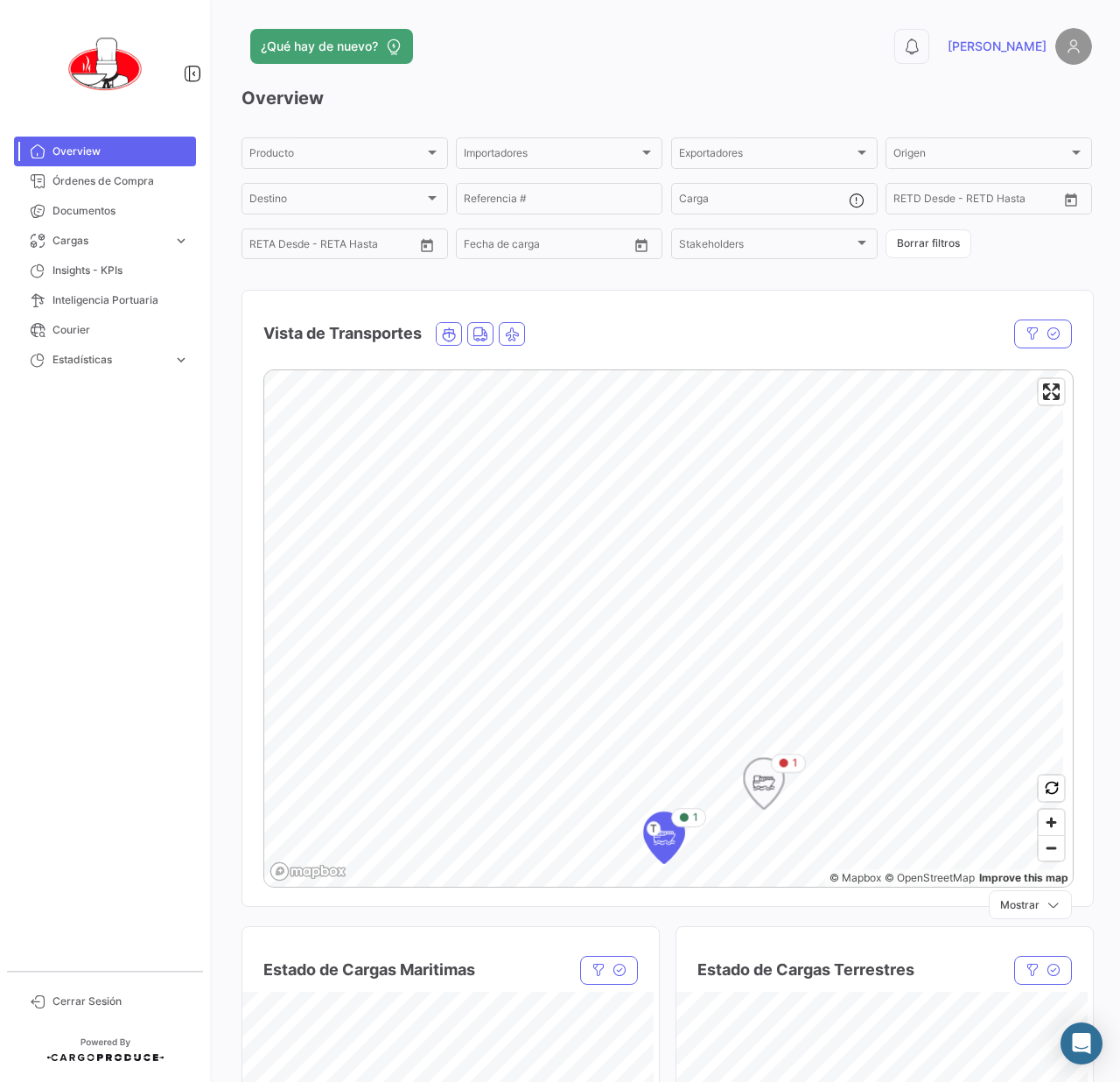
click at [777, 786] on icon "Map marker" at bounding box center [764, 783] width 40 height 51
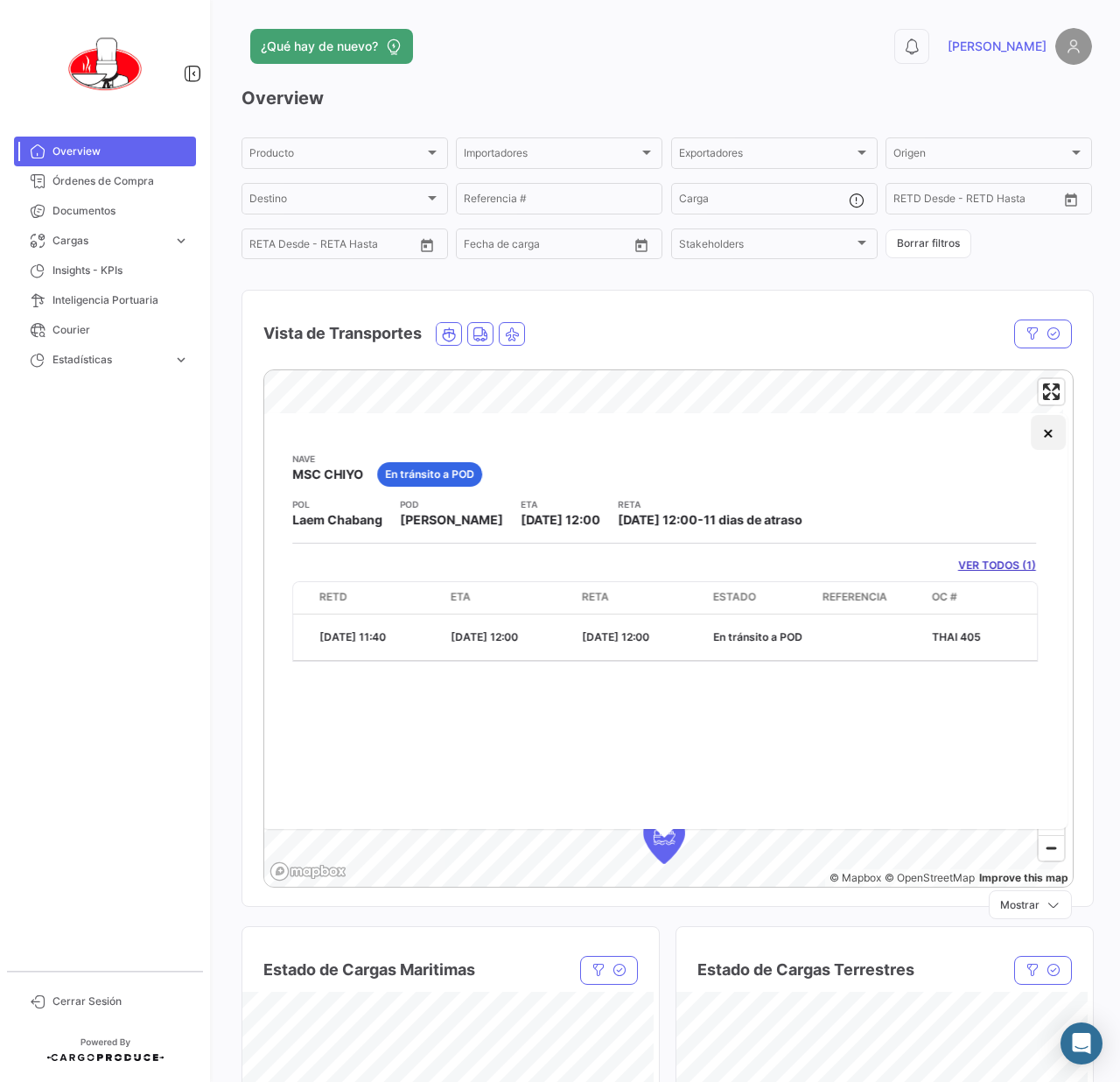
click at [1041, 436] on button "×" at bounding box center [1048, 432] width 35 height 35
